Goal: Check status: Check status

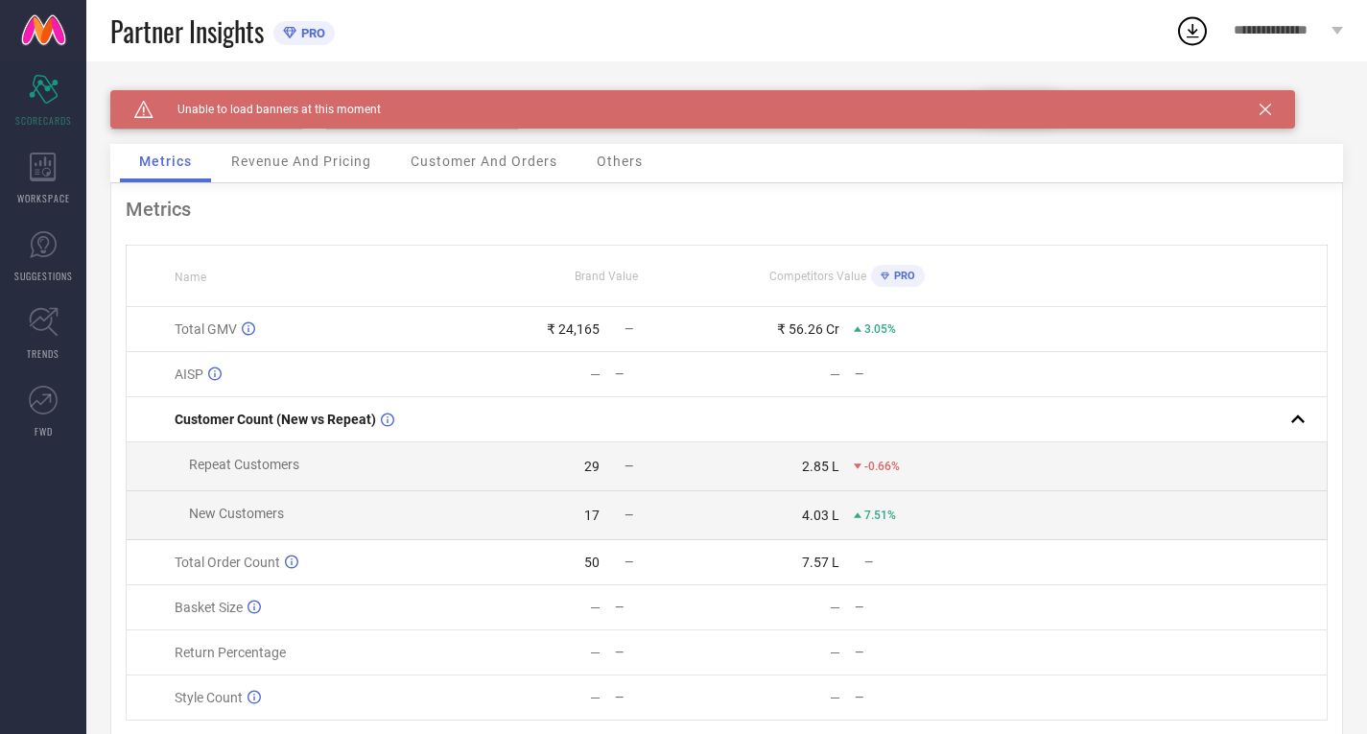
click at [1262, 107] on icon at bounding box center [1265, 110] width 12 height 12
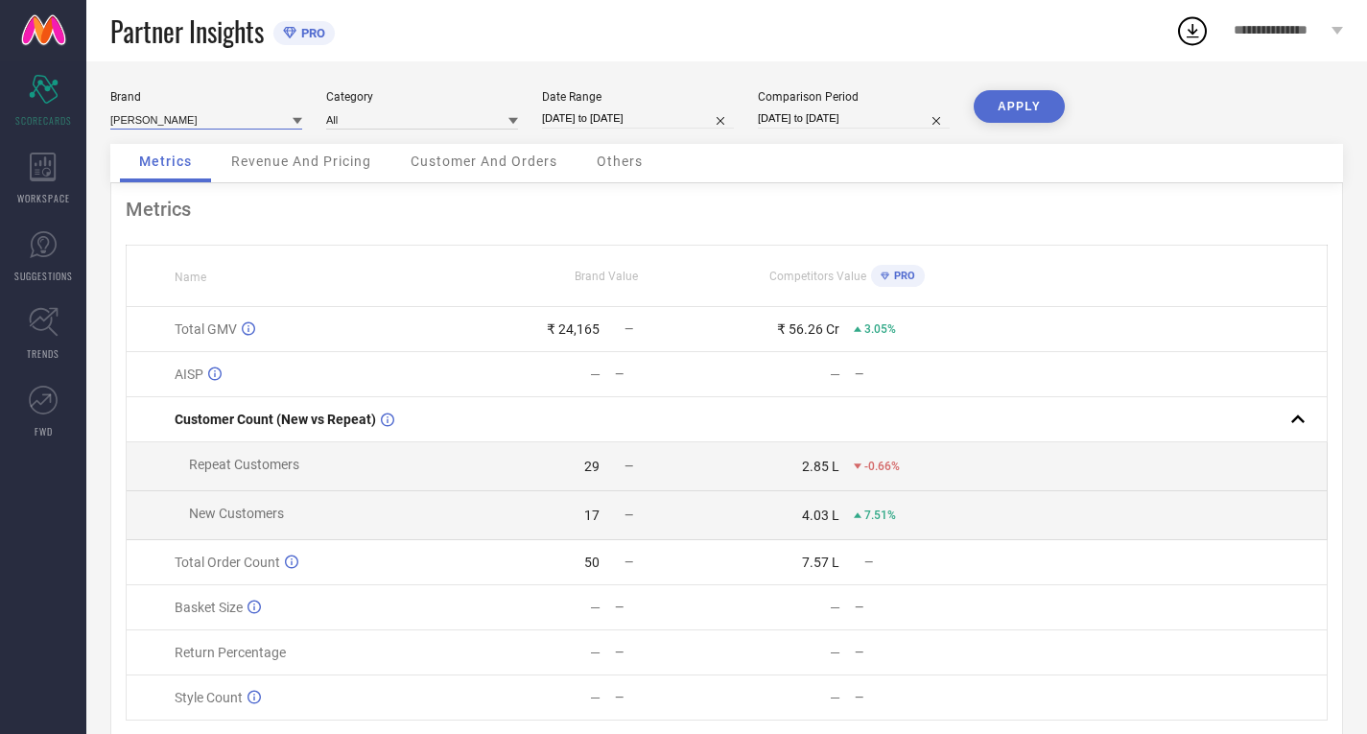
click at [179, 117] on input at bounding box center [206, 119] width 192 height 20
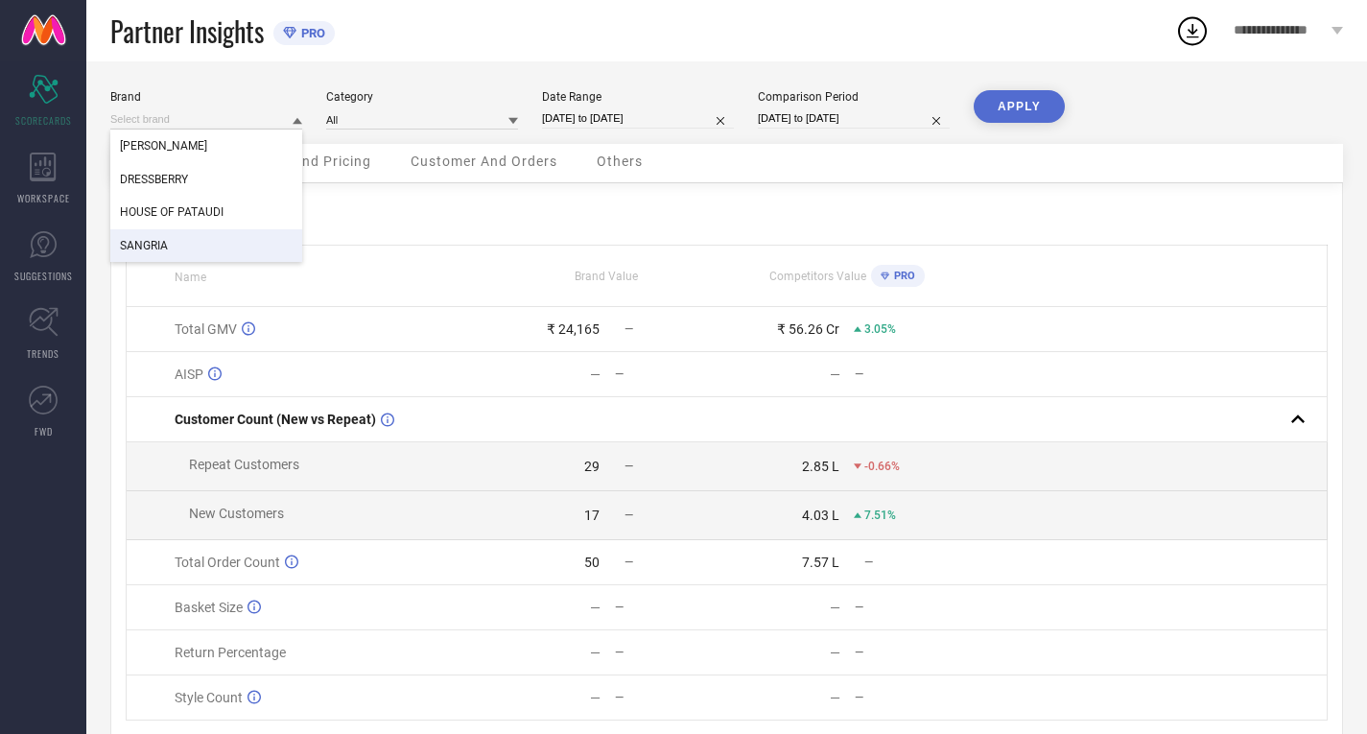
click at [150, 248] on span "SANGRIA" at bounding box center [144, 245] width 48 height 13
type input "All"
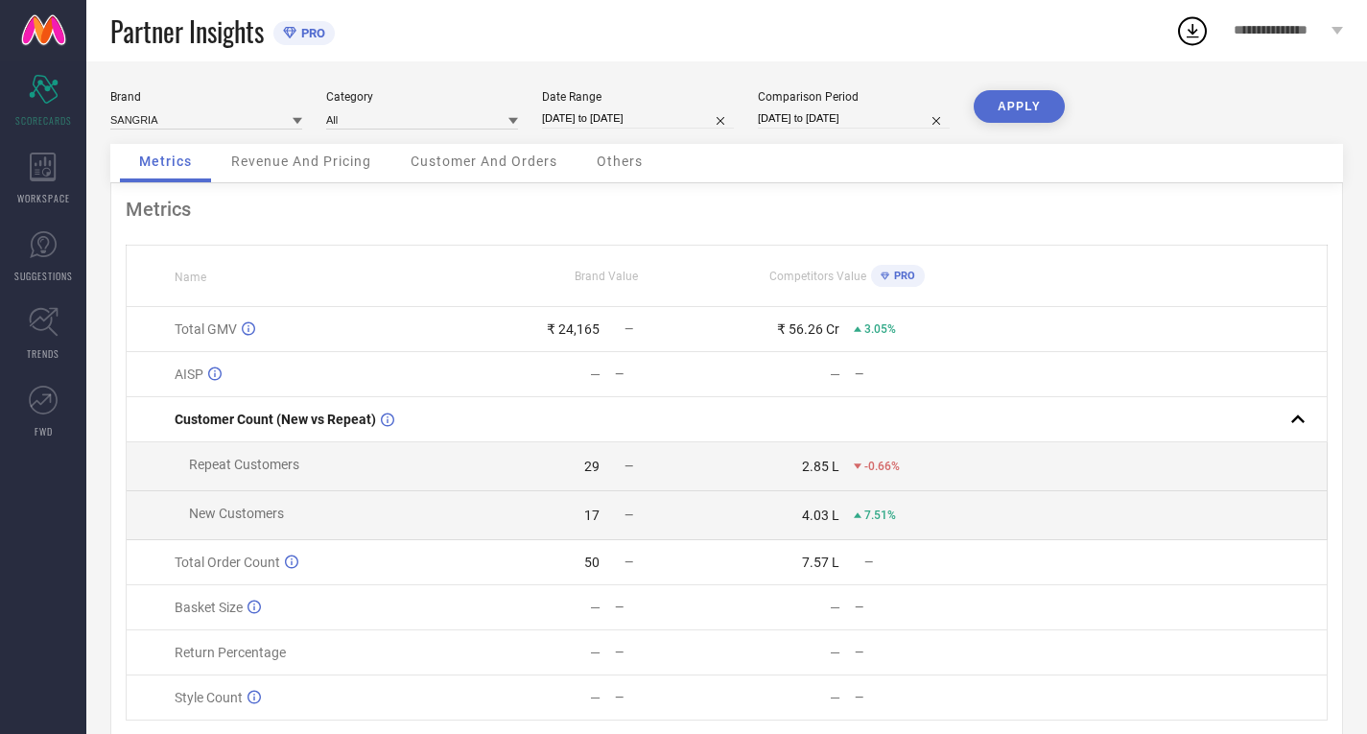
click at [616, 118] on input "[DATE] to [DATE]" at bounding box center [638, 118] width 192 height 20
select select "7"
select select "2025"
select select "8"
select select "2025"
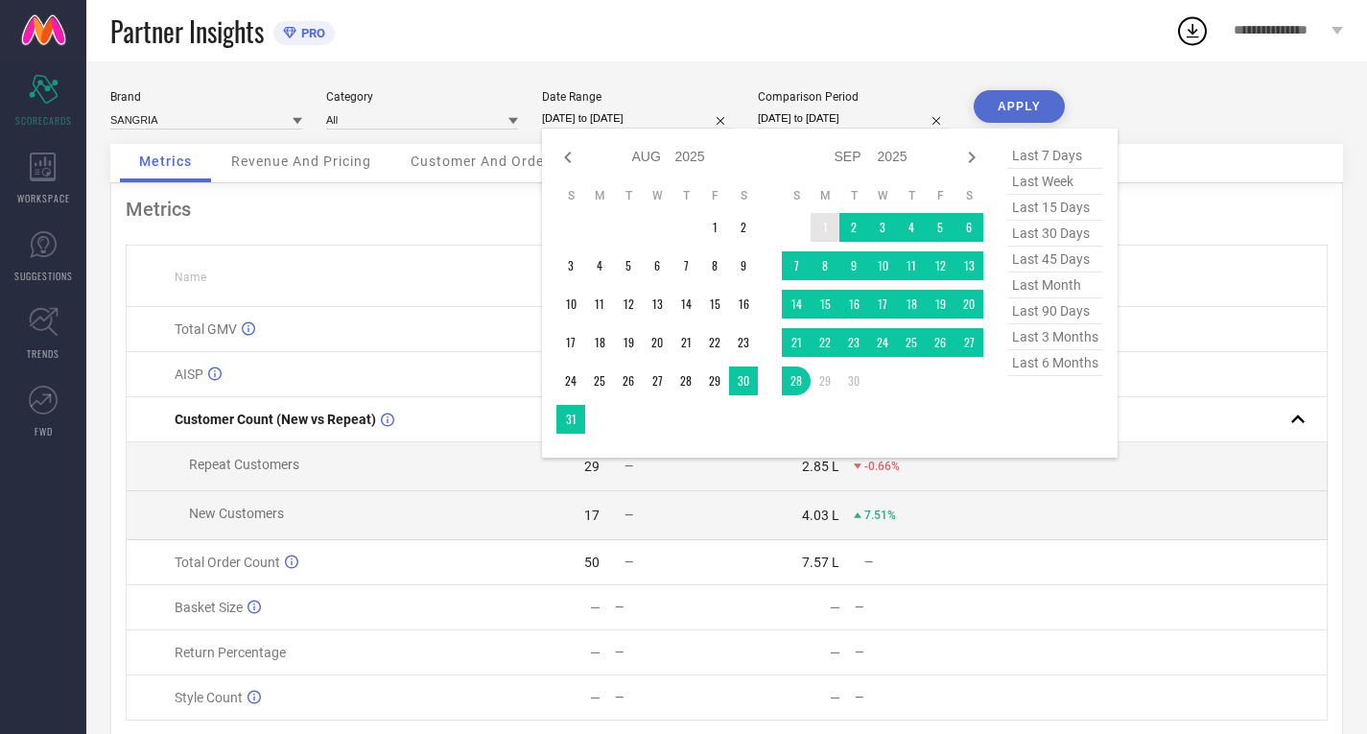
type input "After [DATE]"
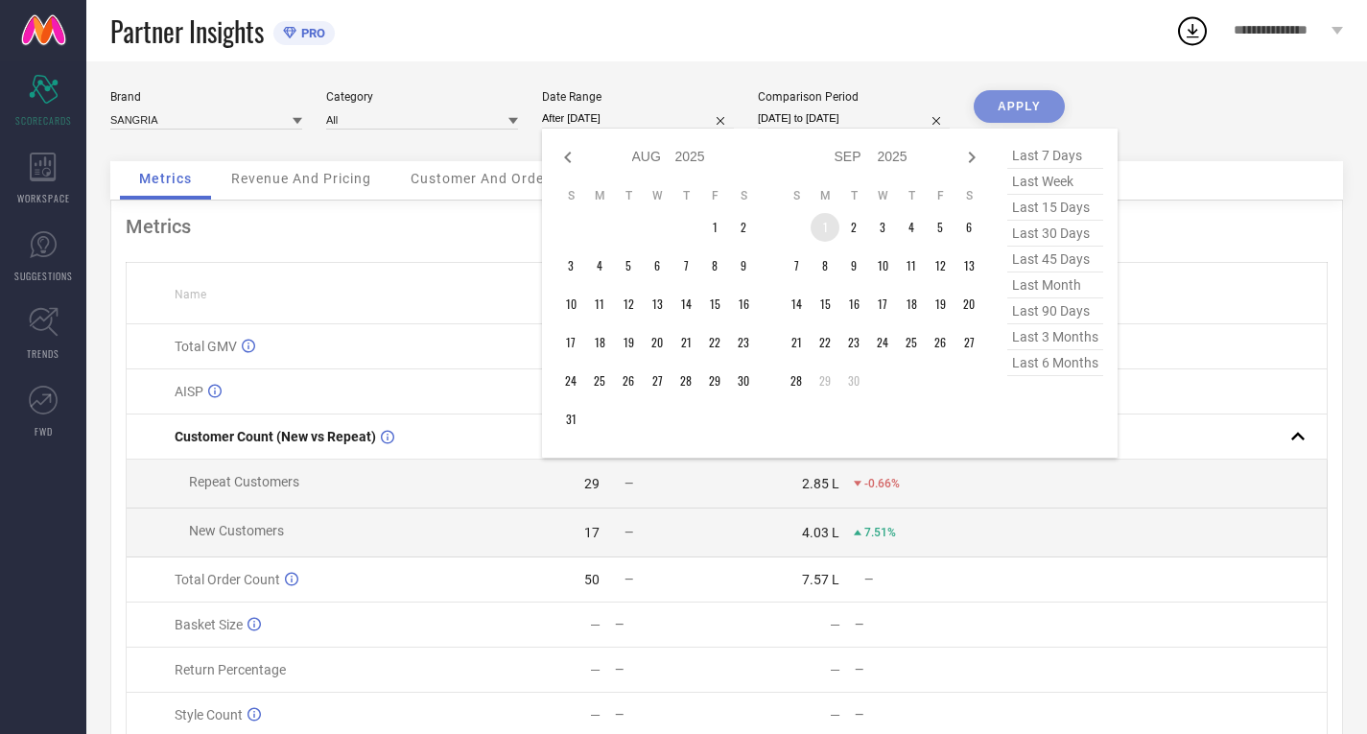
click at [820, 234] on td "1" at bounding box center [824, 227] width 29 height 29
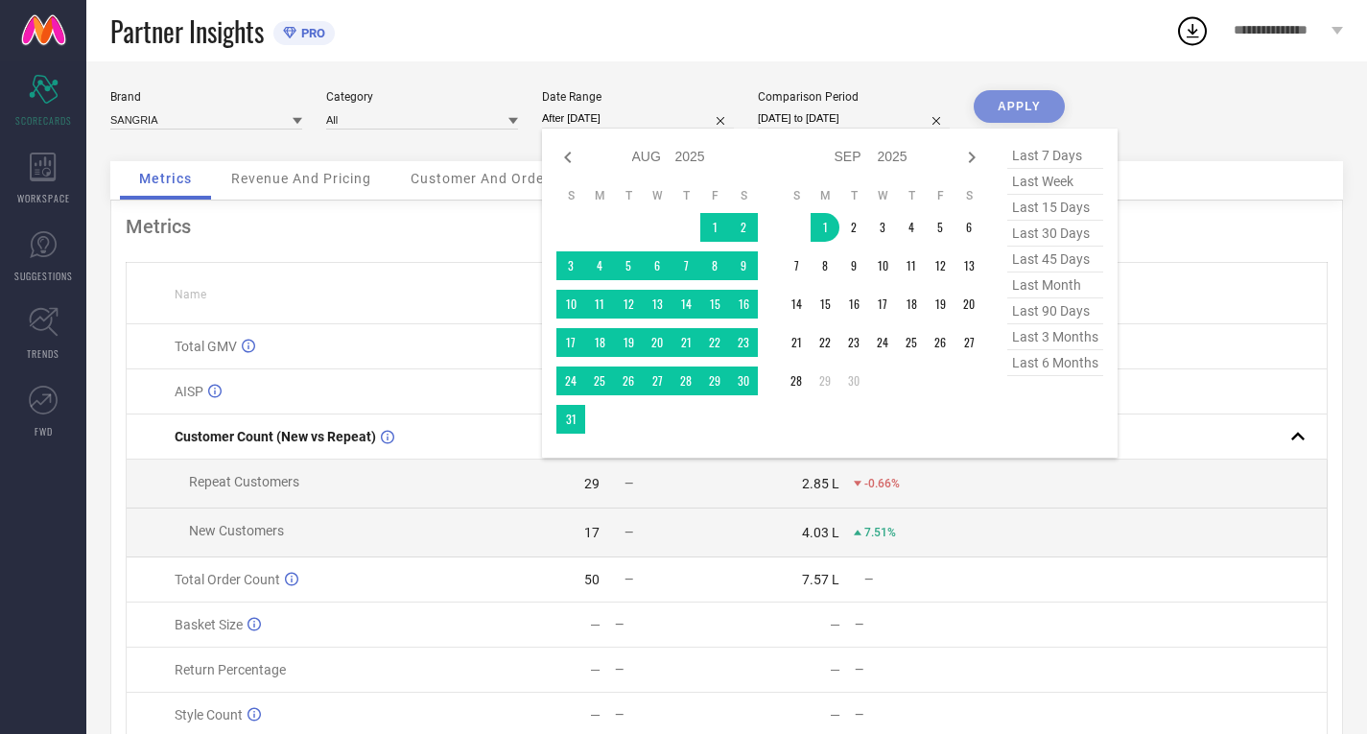
click at [1019, 106] on div "APPLY" at bounding box center [1018, 125] width 91 height 71
